Goal: Check status

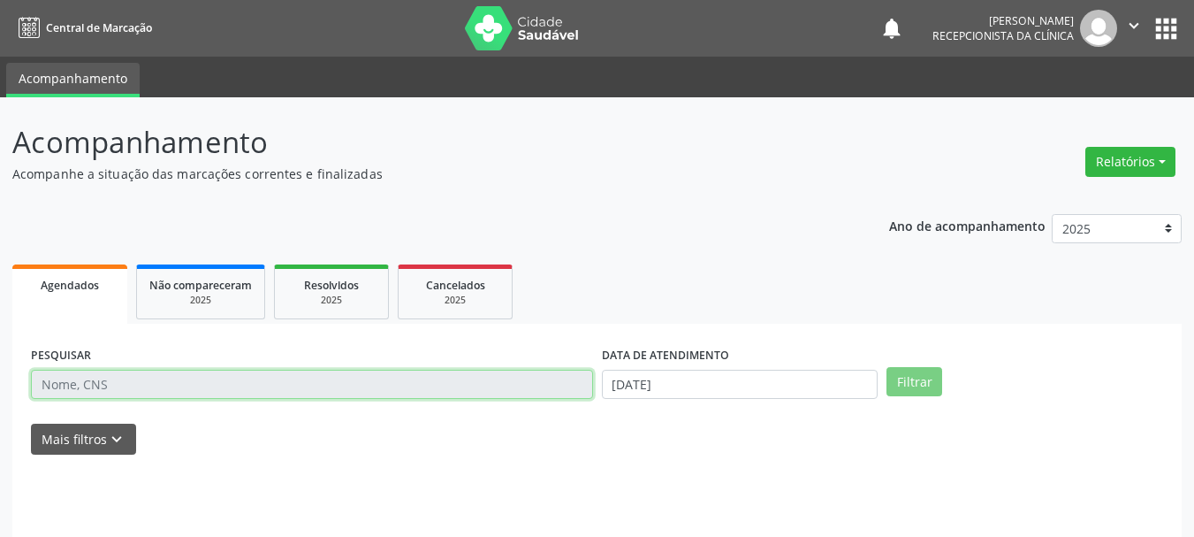
click at [137, 377] on input "text" at bounding box center [312, 385] width 562 height 30
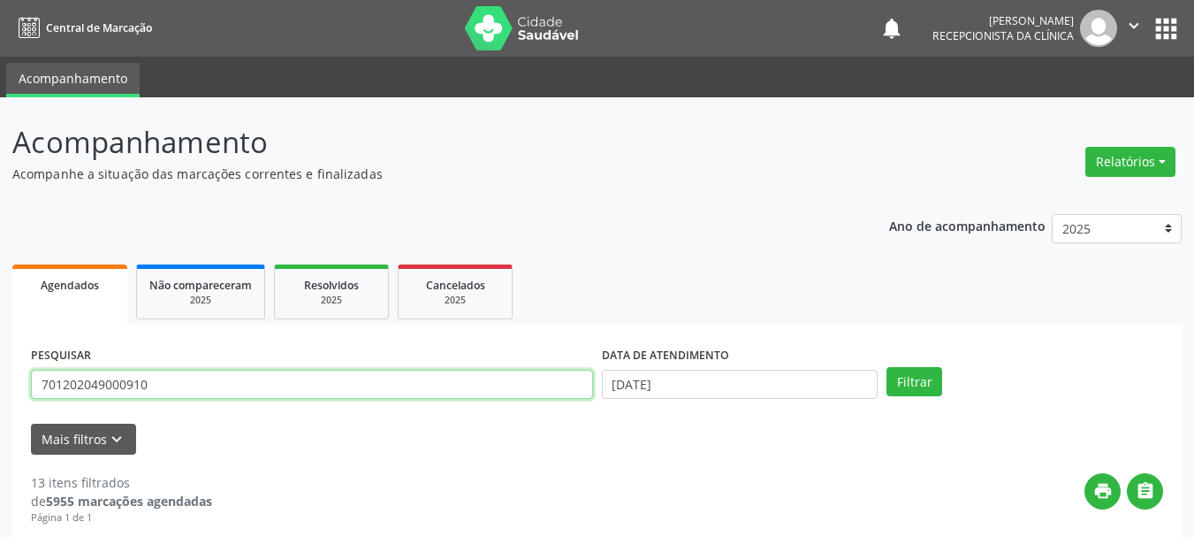
type input "701202049000910"
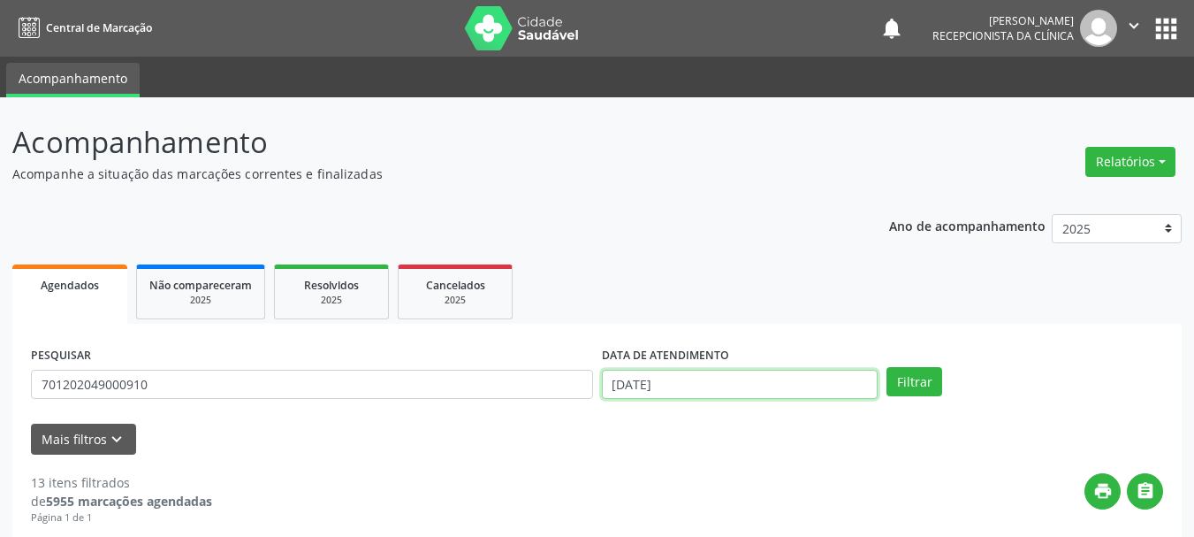
click at [874, 383] on input "[DATE]" at bounding box center [740, 385] width 277 height 30
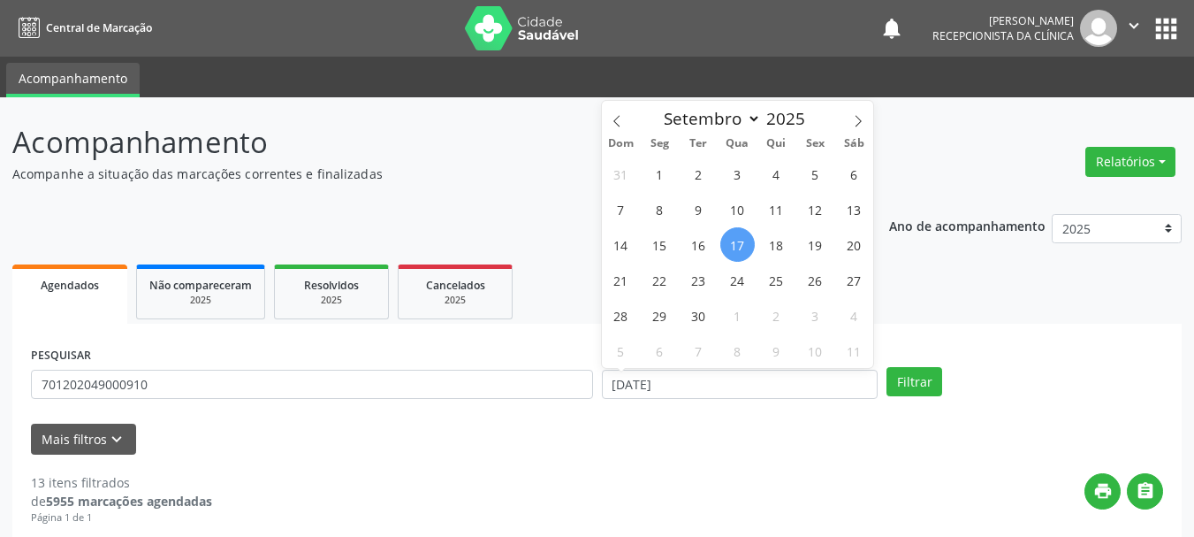
click at [881, 383] on div "DATA DE ATENDIMENTO [DATE]" at bounding box center [741, 376] width 286 height 69
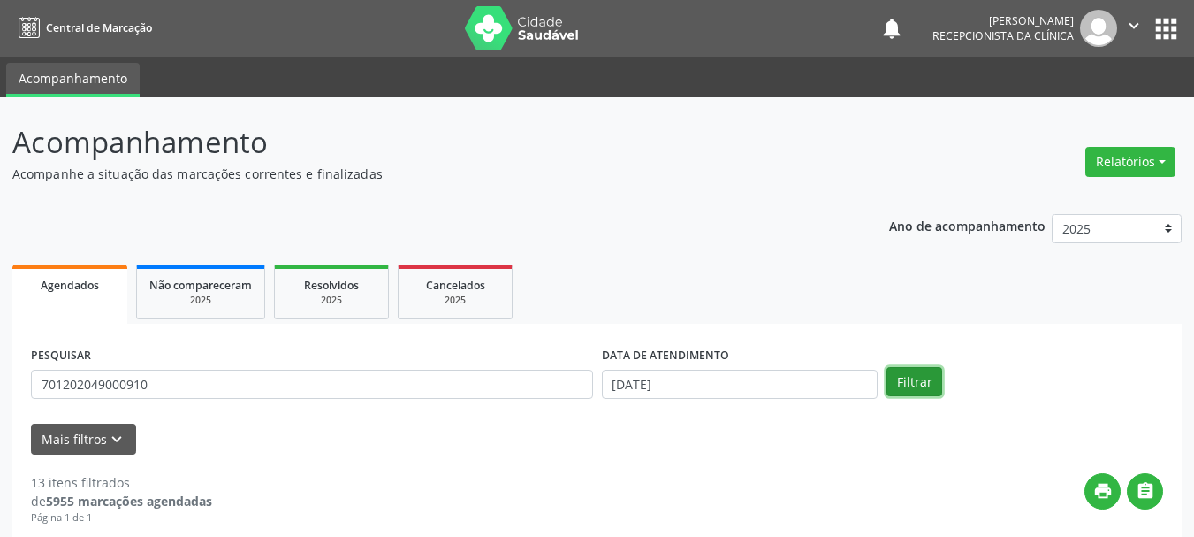
click at [898, 382] on button "Filtrar" at bounding box center [915, 382] width 56 height 30
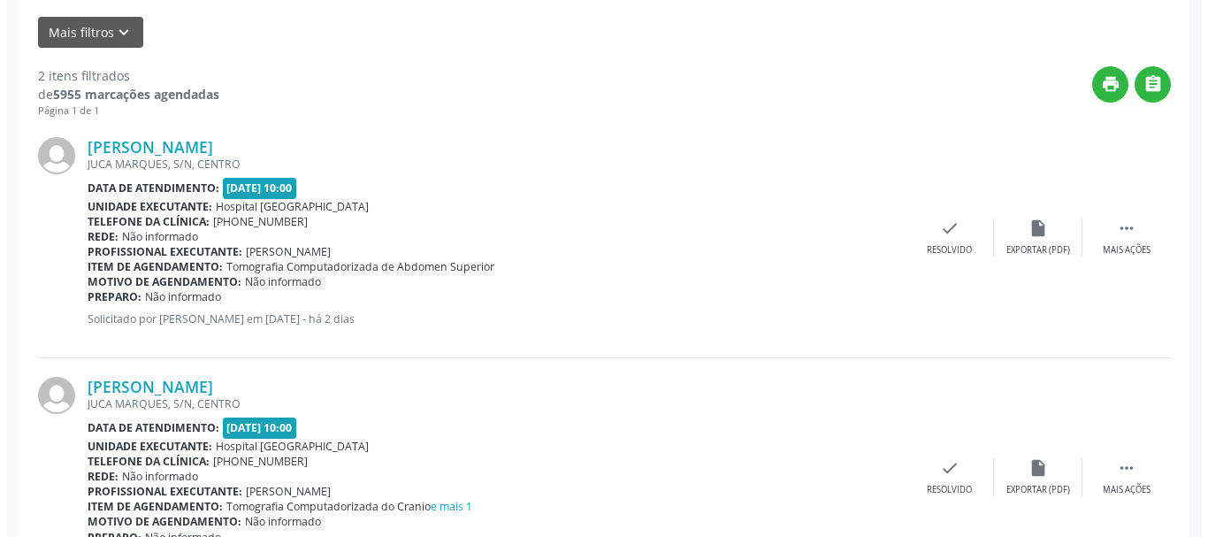
scroll to position [415, 0]
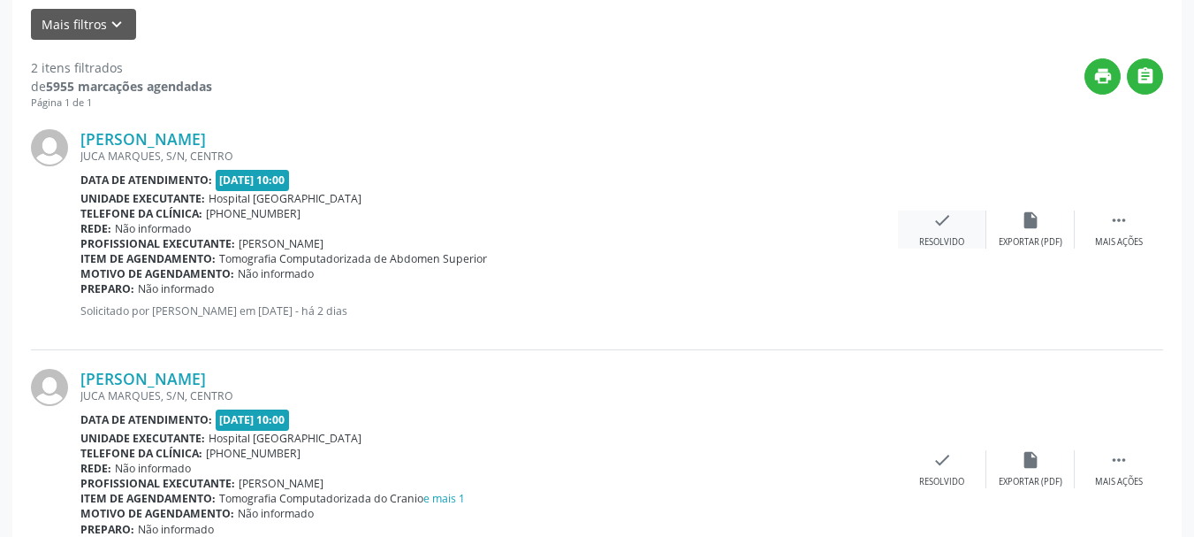
click at [942, 217] on icon "check" at bounding box center [942, 219] width 19 height 19
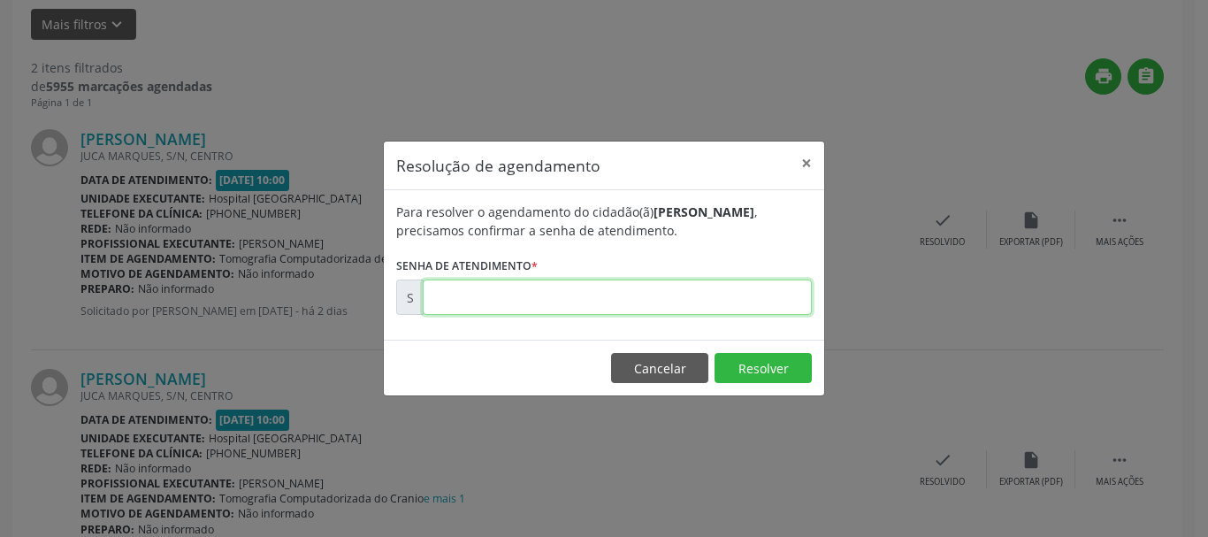
click at [553, 308] on input "text" at bounding box center [617, 296] width 389 height 35
type input "00176953"
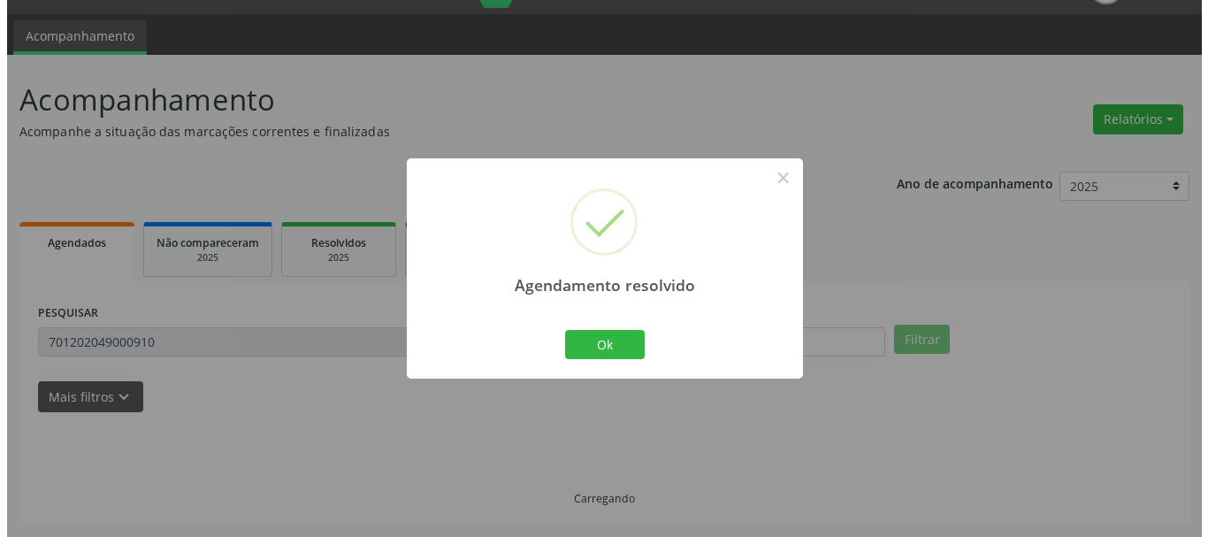
scroll to position [258, 0]
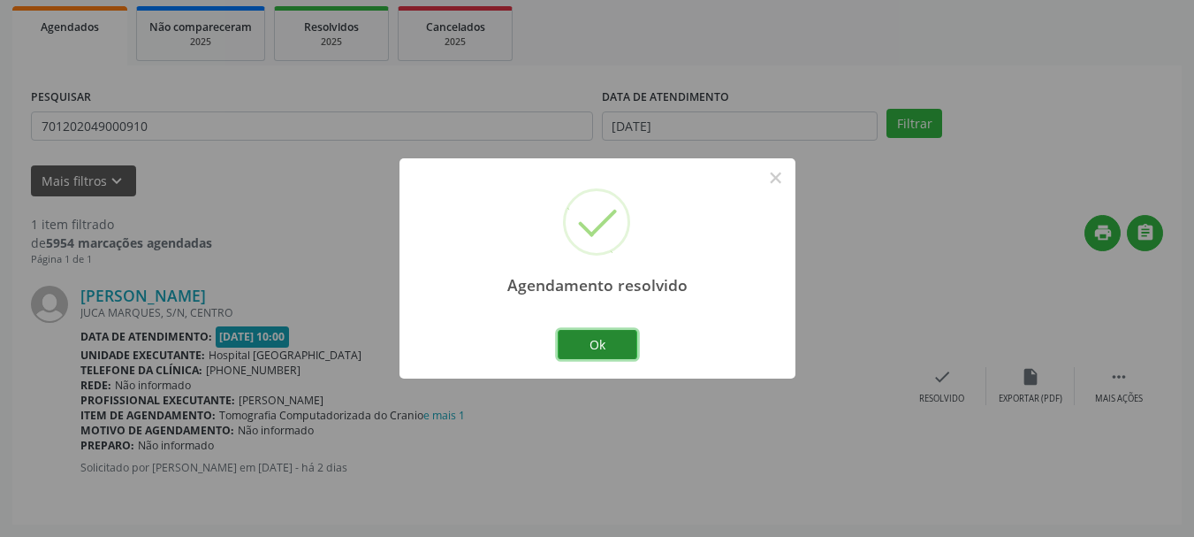
click at [601, 347] on button "Ok" at bounding box center [598, 345] width 80 height 30
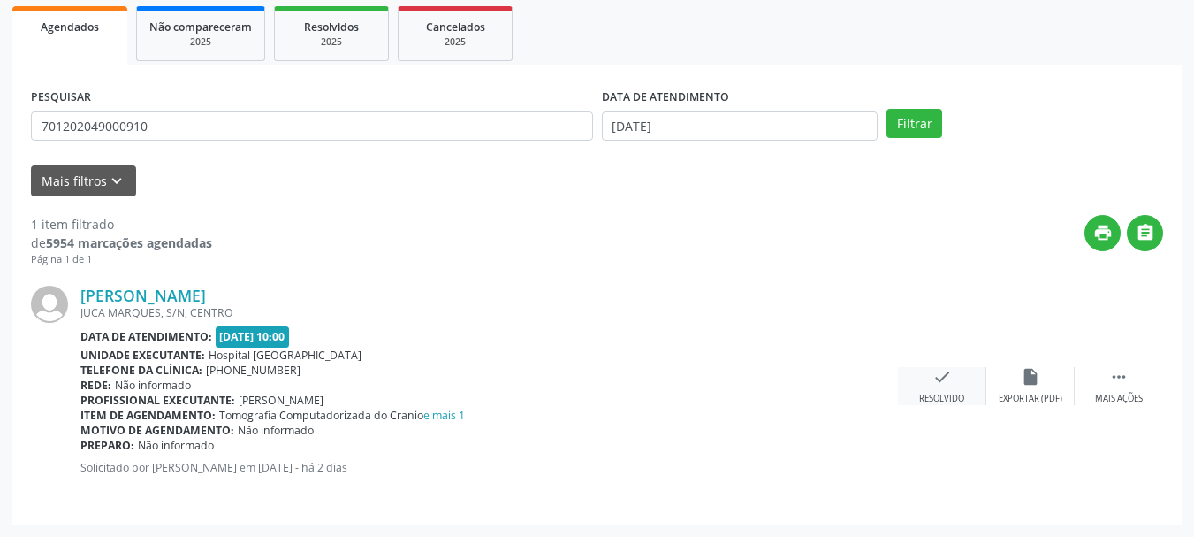
click at [941, 390] on div "check Resolvido" at bounding box center [942, 386] width 88 height 38
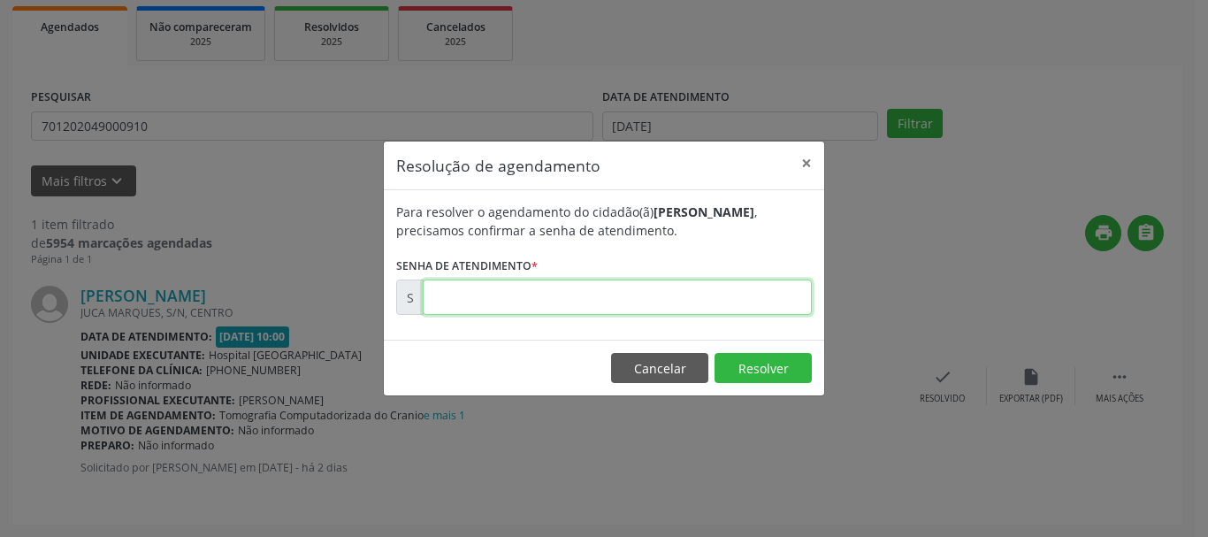
click at [612, 299] on input "text" at bounding box center [617, 296] width 389 height 35
type input "00176954"
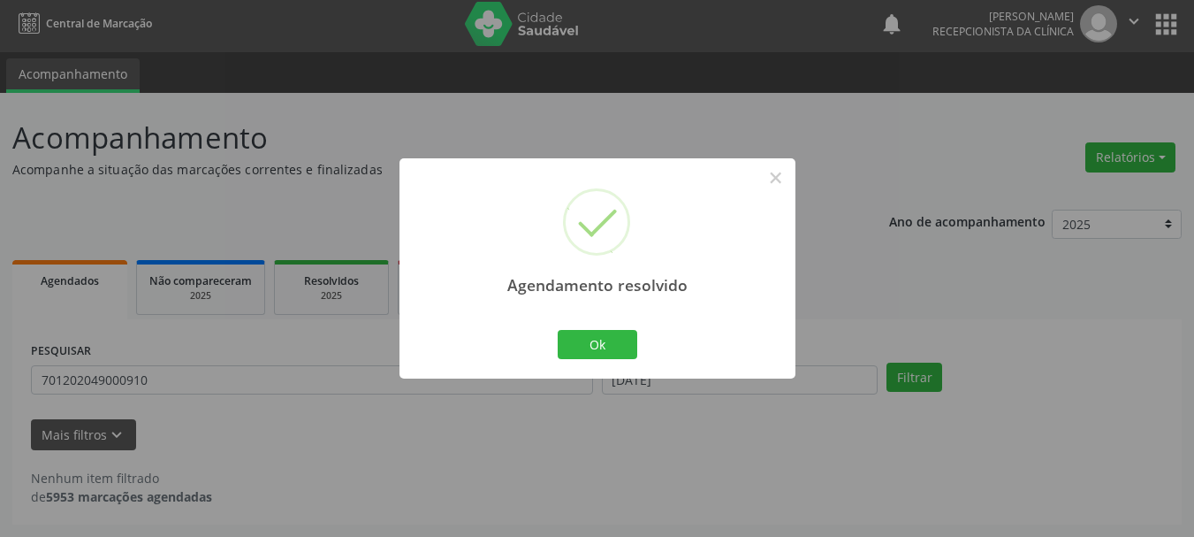
scroll to position [4, 0]
drag, startPoint x: 590, startPoint y: 355, endPoint x: 584, endPoint y: 323, distance: 33.1
click at [592, 355] on button "Ok" at bounding box center [598, 345] width 80 height 30
